Goal: Information Seeking & Learning: Find specific fact

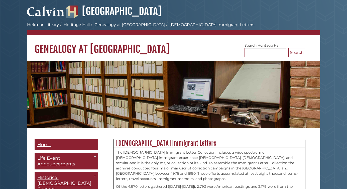
scroll to position [0, 0]
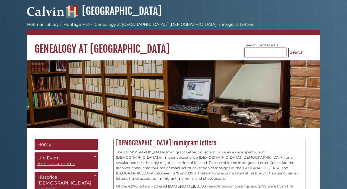
click at [253, 53] on input "Search [GEOGRAPHIC_DATA]" at bounding box center [265, 52] width 42 height 9
type input "******"
click at [296, 51] on button "Search" at bounding box center [296, 52] width 17 height 9
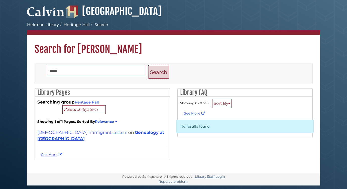
click at [158, 73] on button "Search" at bounding box center [158, 72] width 20 height 13
click at [50, 152] on link "See More" at bounding box center [52, 154] width 22 height 5
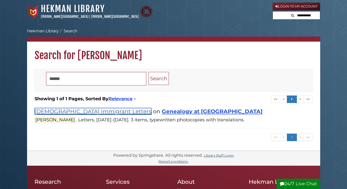
click at [77, 110] on link "[DEMOGRAPHIC_DATA] Immigrant Letters" at bounding box center [93, 111] width 117 height 7
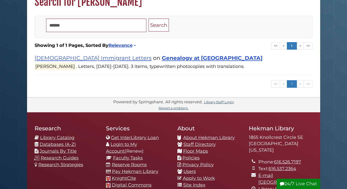
scroll to position [55, 0]
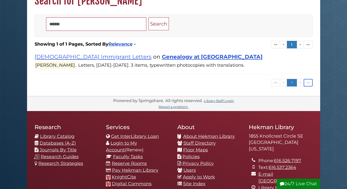
click at [308, 82] on link ">>" at bounding box center [307, 83] width 9 height 8
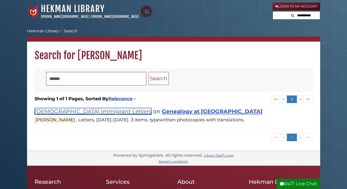
click at [86, 110] on link "[DEMOGRAPHIC_DATA] Immigrant Letters" at bounding box center [93, 111] width 117 height 7
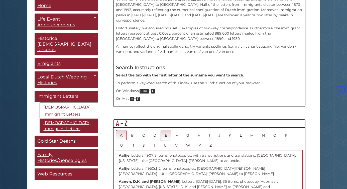
scroll to position [187, 0]
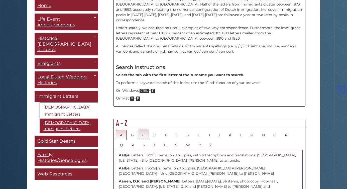
click at [143, 130] on link "C" at bounding box center [143, 135] width 11 height 10
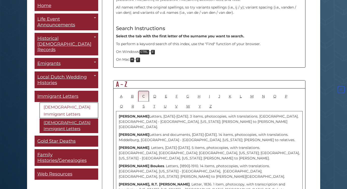
scroll to position [215, 0]
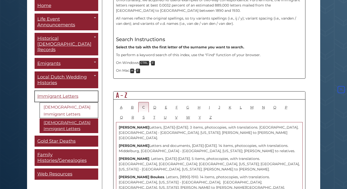
click at [78, 91] on link "Immigrant Letters" at bounding box center [67, 96] width 64 height 11
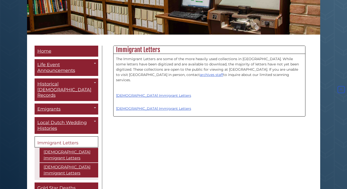
scroll to position [94, 0]
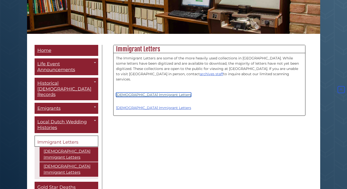
click at [146, 92] on link "[DEMOGRAPHIC_DATA] Immigrant Letters" at bounding box center [153, 94] width 75 height 5
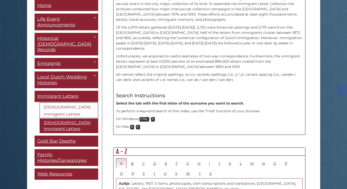
scroll to position [183, 0]
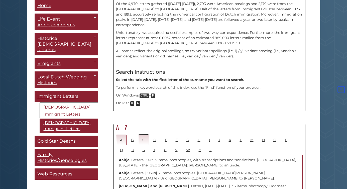
click at [142, 134] on link "C" at bounding box center [143, 139] width 11 height 10
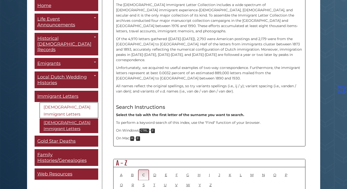
scroll to position [148, 0]
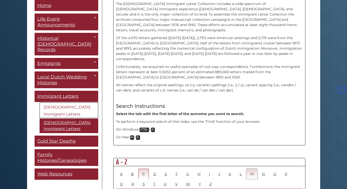
click at [252, 169] on link "M" at bounding box center [251, 174] width 11 height 10
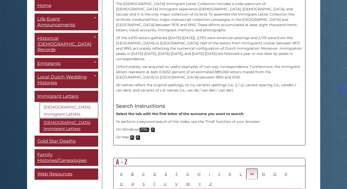
click at [251, 169] on link "M" at bounding box center [251, 174] width 11 height 10
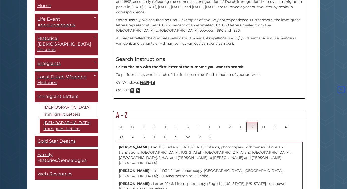
scroll to position [195, 0]
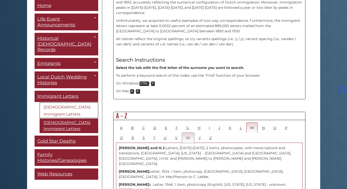
click at [188, 132] on link "W" at bounding box center [188, 137] width 12 height 10
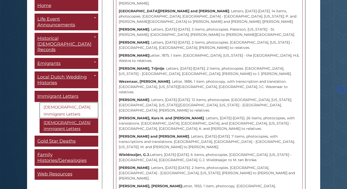
scroll to position [782, 0]
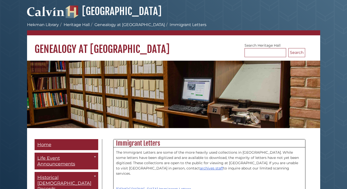
scroll to position [94, 0]
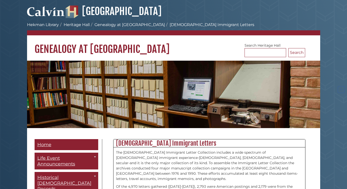
scroll to position [215, 0]
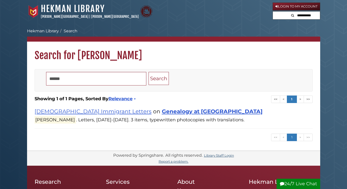
scroll to position [55, 0]
